Goal: Browse casually

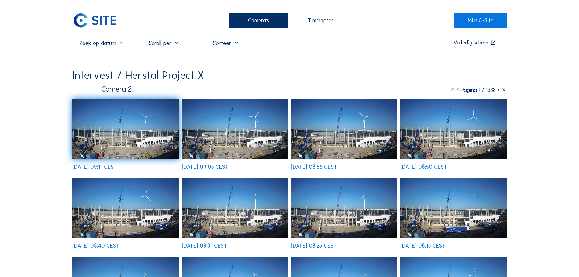
click at [148, 121] on img at bounding box center [125, 129] width 106 height 60
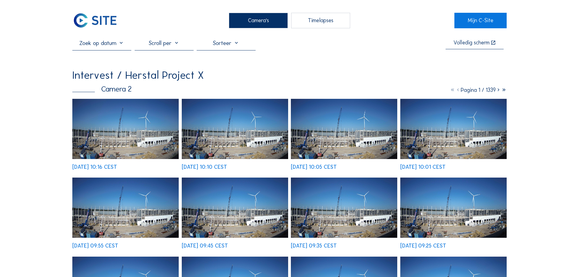
click at [118, 124] on img at bounding box center [125, 129] width 106 height 60
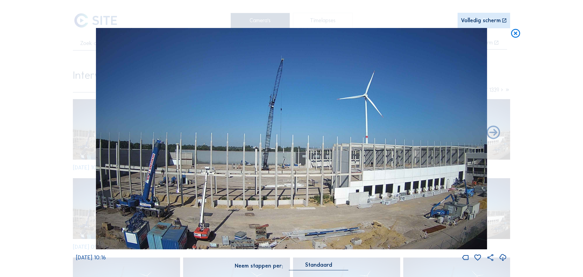
click at [542, 84] on div "Scroll om door de tijd te reizen | Druk op de 'Alt'-knop + scroll om te Zoomen …" at bounding box center [291, 138] width 583 height 277
click at [515, 33] on icon at bounding box center [515, 33] width 11 height 11
